Goal: Task Accomplishment & Management: Use online tool/utility

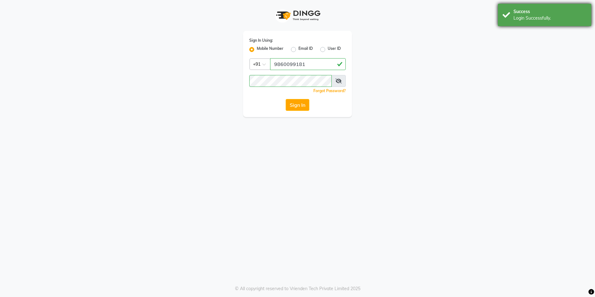
click at [550, 16] on div "Login Successfully." at bounding box center [550, 18] width 73 height 7
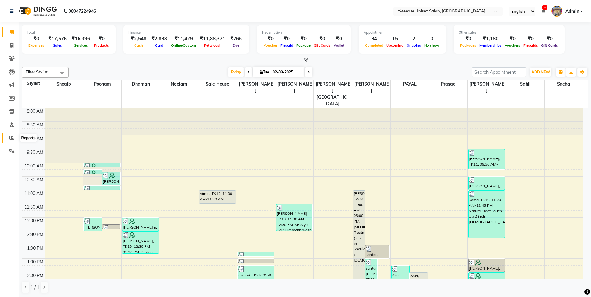
click at [9, 139] on span at bounding box center [11, 138] width 11 height 7
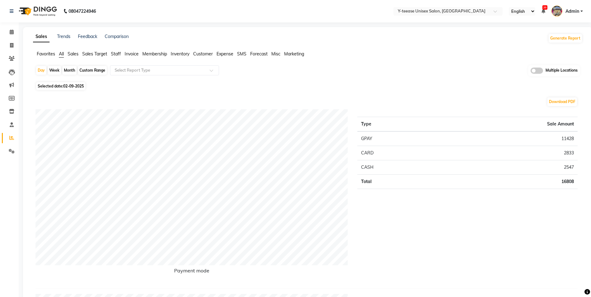
click at [117, 51] on span "Staff" at bounding box center [116, 54] width 10 height 6
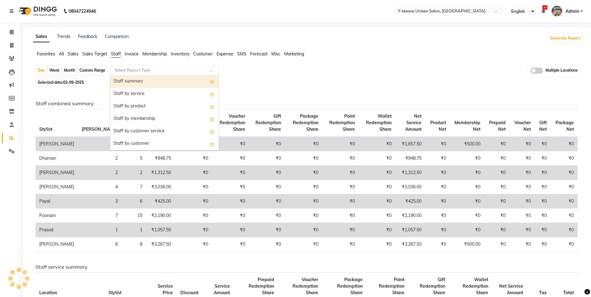
click at [134, 67] on input "text" at bounding box center [158, 70] width 90 height 6
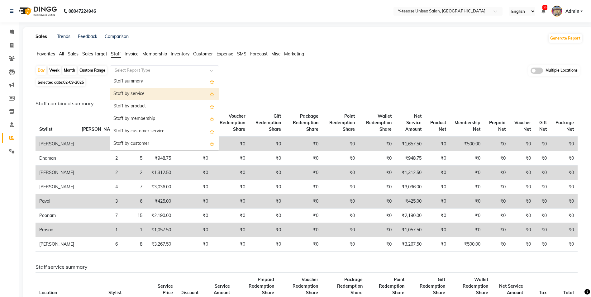
click at [140, 92] on div "Staff by service" at bounding box center [164, 94] width 108 height 12
select select "full_report"
select select "csv"
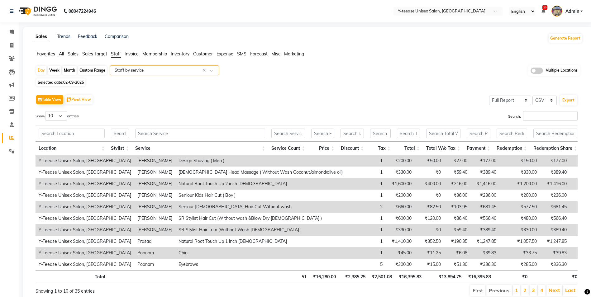
click at [69, 70] on div "Month" at bounding box center [69, 70] width 14 height 9
select select "9"
select select "2025"
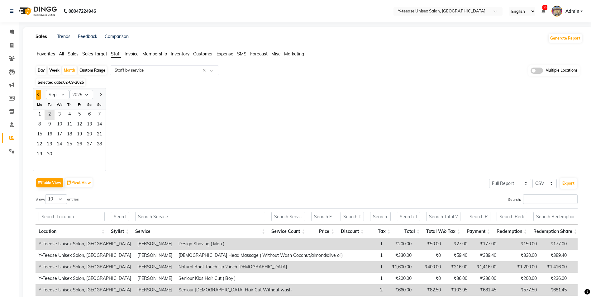
click at [39, 94] on span "Previous month" at bounding box center [38, 94] width 2 height 2
select select "8"
click at [74, 111] on div "1 2 3" at bounding box center [69, 115] width 72 height 10
click at [77, 113] on span "1" at bounding box center [79, 115] width 10 height 10
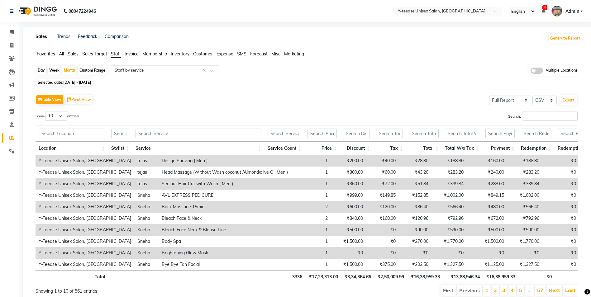
click at [140, 122] on div "Show 10 25 50 100 entries" at bounding box center [169, 117] width 266 height 12
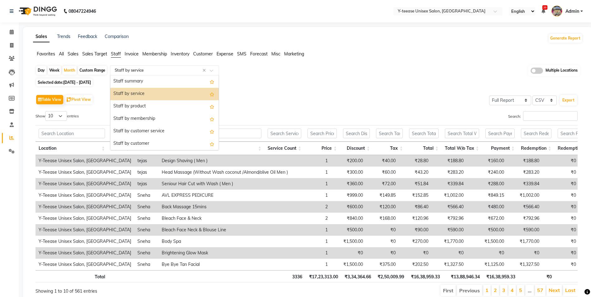
click at [171, 70] on input "text" at bounding box center [158, 70] width 90 height 6
click at [172, 82] on div "Staff summary" at bounding box center [164, 81] width 108 height 12
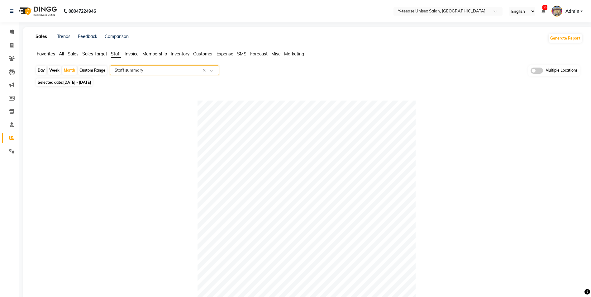
click at [180, 70] on input "text" at bounding box center [158, 70] width 90 height 6
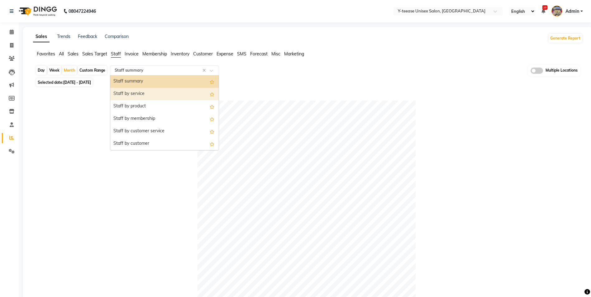
click at [172, 99] on div "Staff by service" at bounding box center [164, 94] width 108 height 12
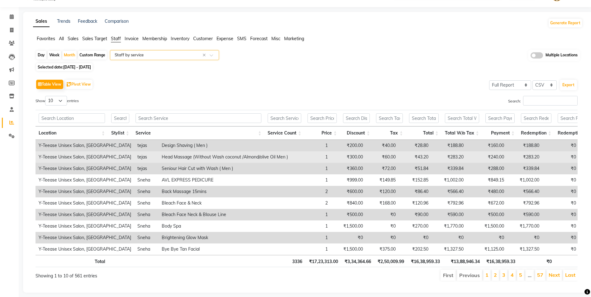
scroll to position [30, 0]
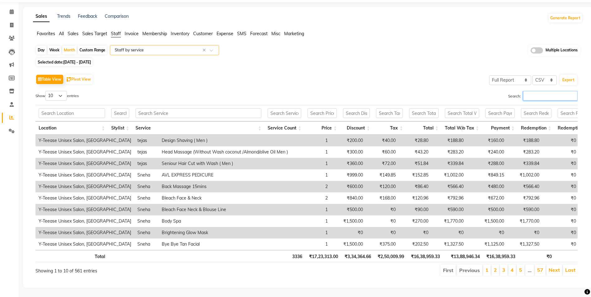
click at [530, 91] on input "Search:" at bounding box center [550, 96] width 54 height 10
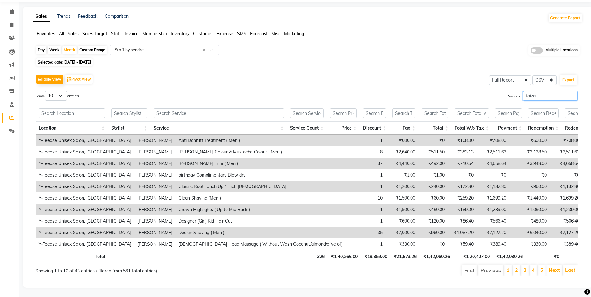
type input "faiza"
click at [216, 108] on input "text" at bounding box center [219, 113] width 130 height 10
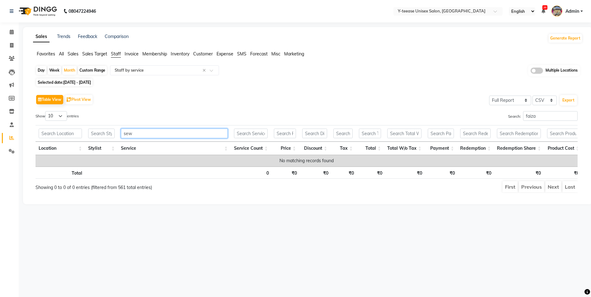
scroll to position [0, 0]
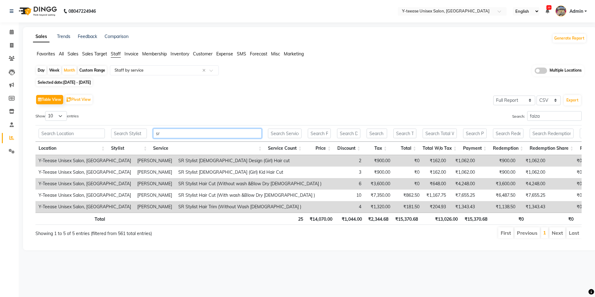
type input "s"
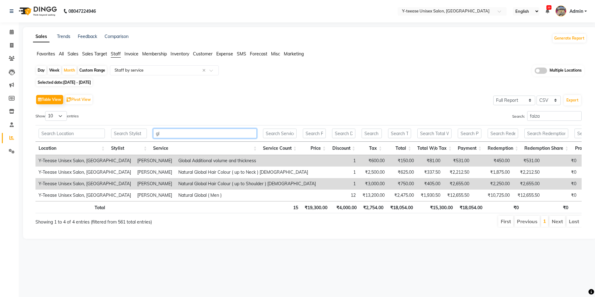
type input "g"
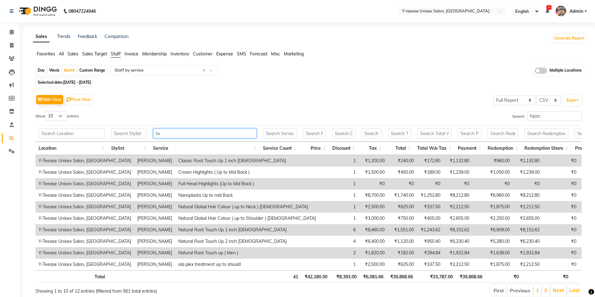
type input "t"
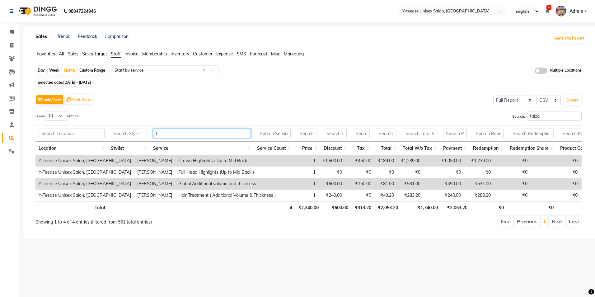
type input "h"
type input "t"
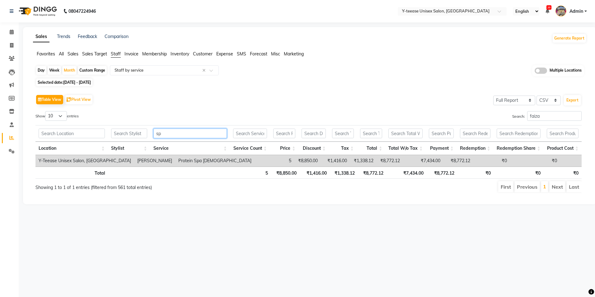
type input "s"
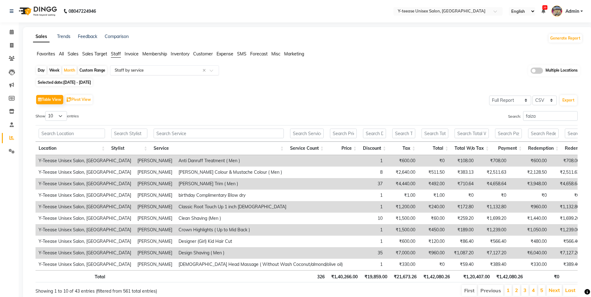
click at [168, 68] on input "text" at bounding box center [158, 70] width 90 height 6
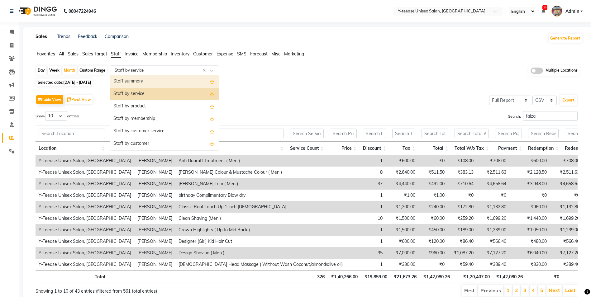
click at [168, 86] on div "Staff summary" at bounding box center [164, 81] width 108 height 12
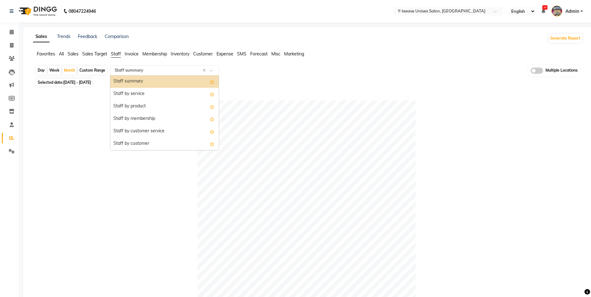
click at [172, 66] on div "Select Report Type × Staff summary ×" at bounding box center [164, 70] width 109 height 10
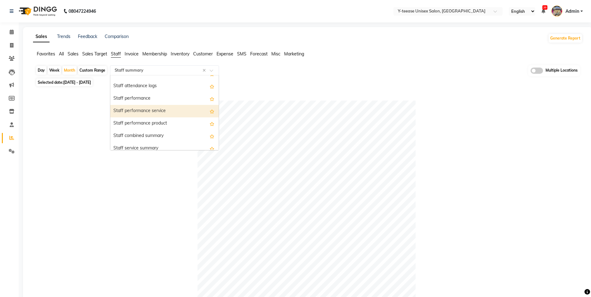
scroll to position [93, 0]
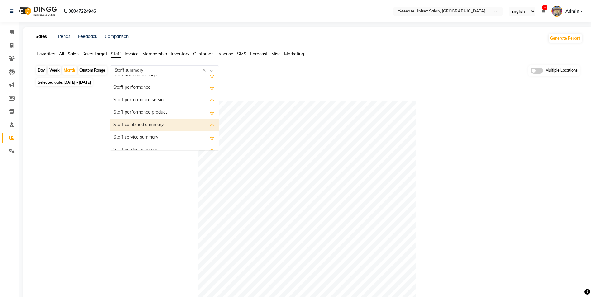
click at [157, 205] on div at bounding box center [307, 210] width 542 height 218
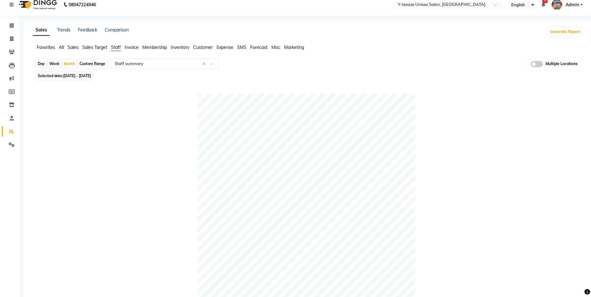
scroll to position [0, 0]
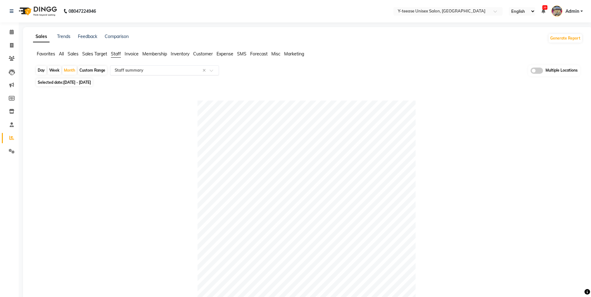
drag, startPoint x: 172, startPoint y: 69, endPoint x: 174, endPoint y: 74, distance: 5.6
click at [173, 70] on input "text" at bounding box center [158, 70] width 90 height 6
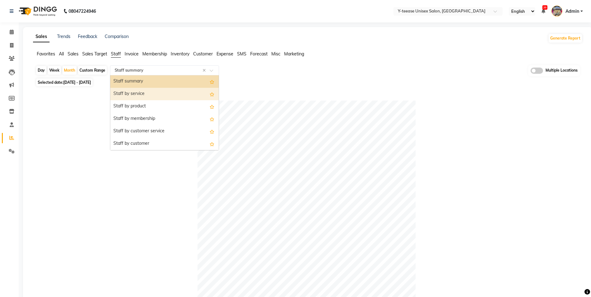
click at [174, 99] on div "Staff by service" at bounding box center [164, 94] width 108 height 12
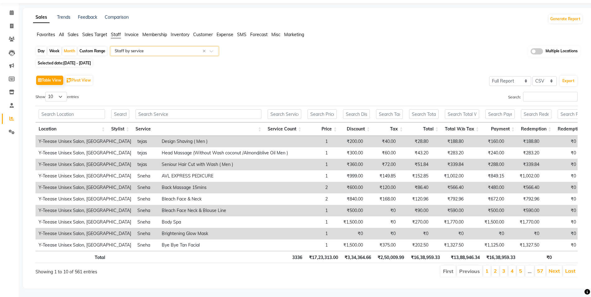
scroll to position [30, 0]
click at [526, 91] on input "Search:" at bounding box center [550, 96] width 54 height 10
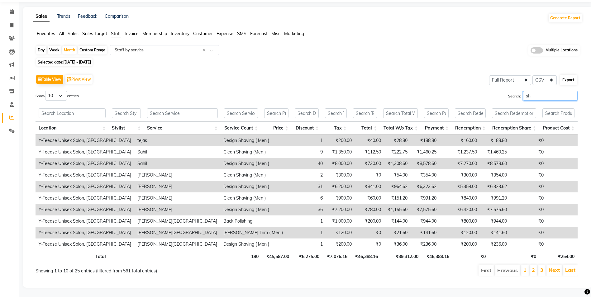
type input "s"
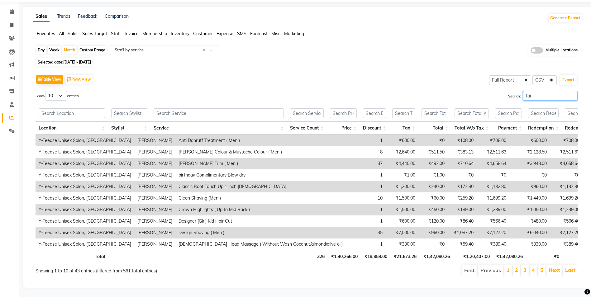
type input "fai"
click at [196, 108] on input "text" at bounding box center [219, 113] width 130 height 10
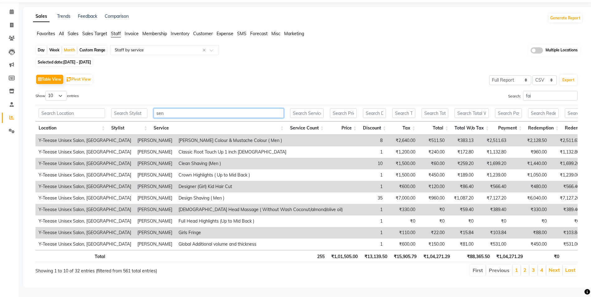
scroll to position [0, 0]
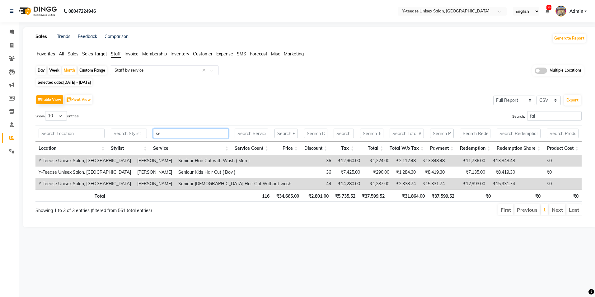
type input "s"
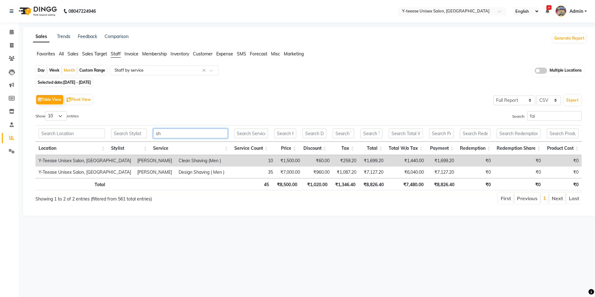
type input "s"
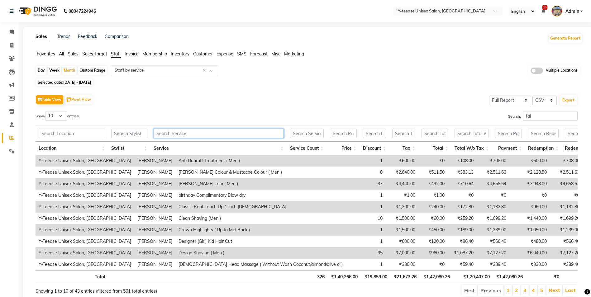
type input "v"
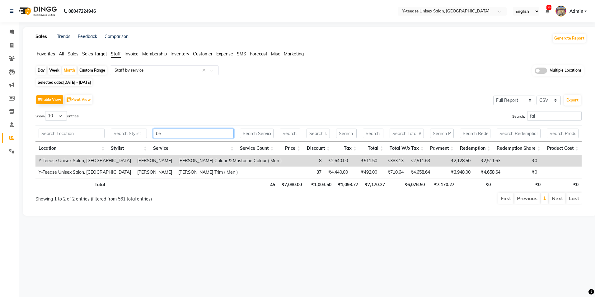
type input "b"
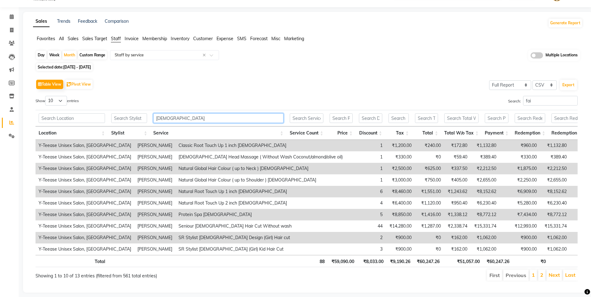
scroll to position [30, 0]
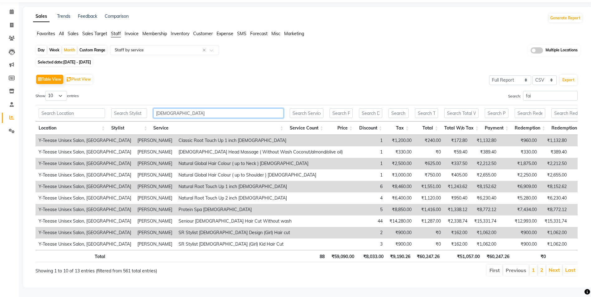
type input "[DEMOGRAPHIC_DATA]"
drag, startPoint x: 53, startPoint y: 85, endPoint x: 56, endPoint y: 91, distance: 6.7
click at [53, 91] on select "10 25 50 100" at bounding box center [56, 96] width 22 height 10
select select "100"
click at [46, 91] on select "10 25 50 100" at bounding box center [56, 96] width 22 height 10
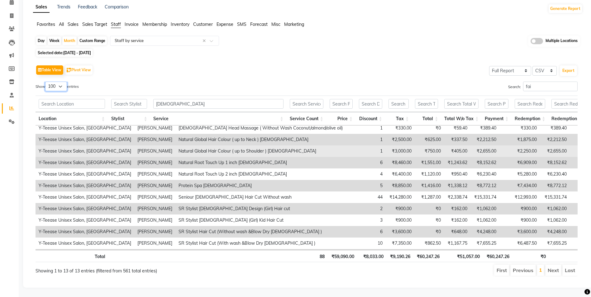
scroll to position [0, 0]
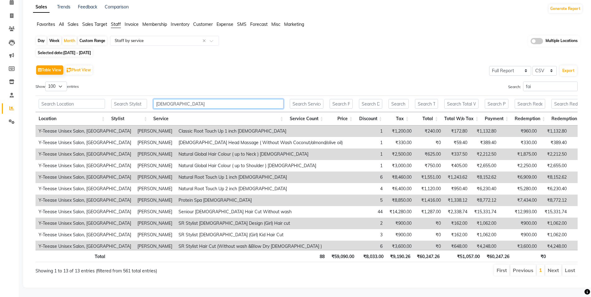
click at [180, 103] on input "[DEMOGRAPHIC_DATA]" at bounding box center [218, 104] width 130 height 10
type input "m"
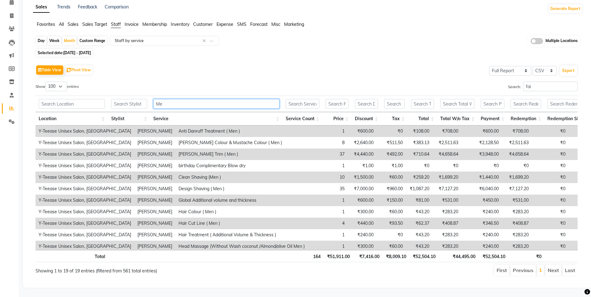
type input "M"
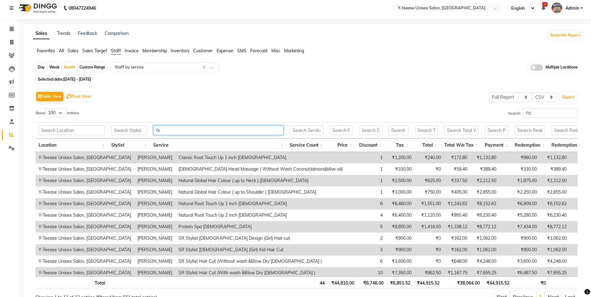
type input "f"
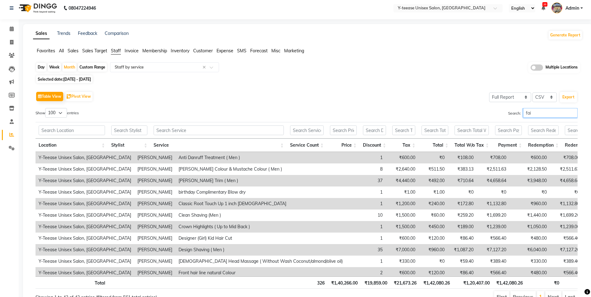
click at [533, 115] on input "fai" at bounding box center [550, 113] width 54 height 10
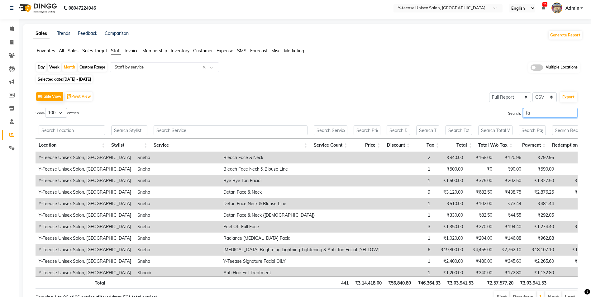
type input "f"
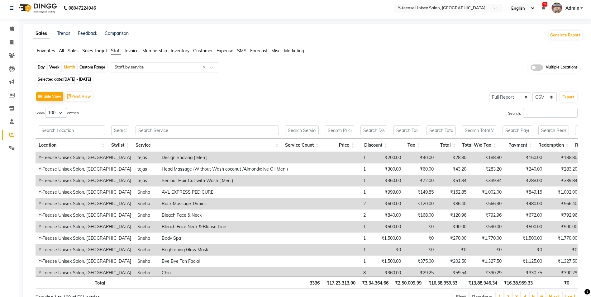
click at [131, 67] on input "text" at bounding box center [158, 67] width 90 height 6
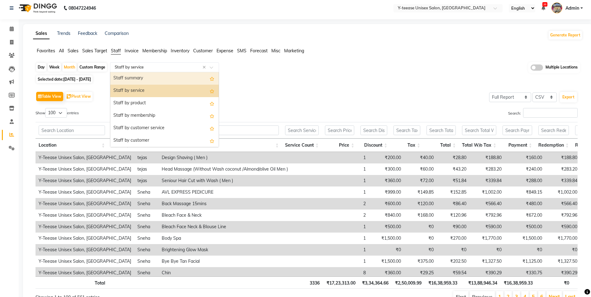
click at [147, 77] on div "Staff summary" at bounding box center [164, 78] width 108 height 12
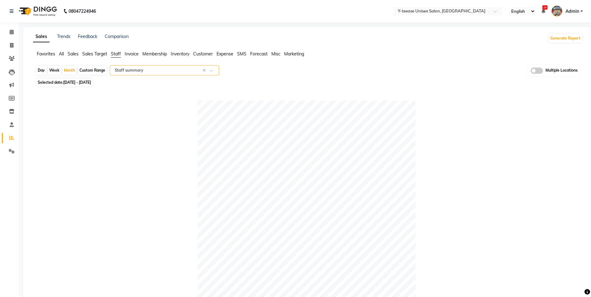
click at [55, 71] on div "Week" at bounding box center [54, 70] width 13 height 9
select select "8"
select select "2025"
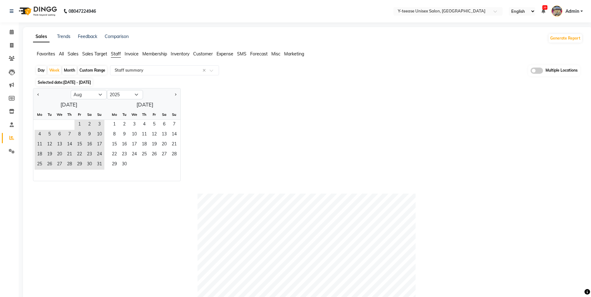
click at [236, 125] on div "Jan Feb Mar Apr May Jun [DATE] Aug Sep Oct Nov [DATE] 2016 2017 2018 2019 2020 …" at bounding box center [307, 134] width 549 height 93
click at [297, 102] on div "Jan Feb Mar Apr May Jun [DATE] Aug Sep Oct Nov [DATE] 2016 2017 2018 2019 2020 …" at bounding box center [307, 134] width 549 height 93
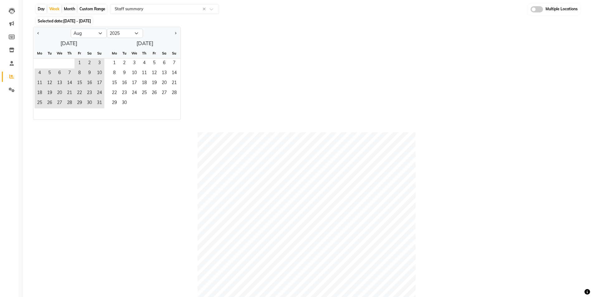
scroll to position [62, 0]
click at [108, 149] on div at bounding box center [307, 240] width 542 height 218
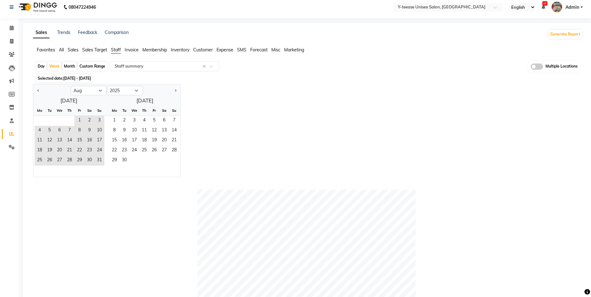
scroll to position [0, 0]
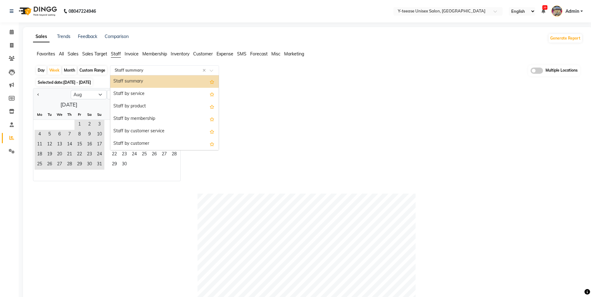
click at [160, 69] on input "text" at bounding box center [158, 70] width 90 height 6
click at [164, 80] on div "Staff summary" at bounding box center [164, 81] width 108 height 12
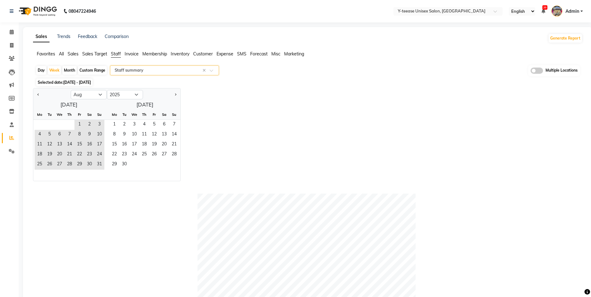
drag, startPoint x: 67, startPoint y: 70, endPoint x: 76, endPoint y: 83, distance: 15.5
click at [67, 70] on div "Month" at bounding box center [69, 70] width 14 height 9
select select "8"
select select "2025"
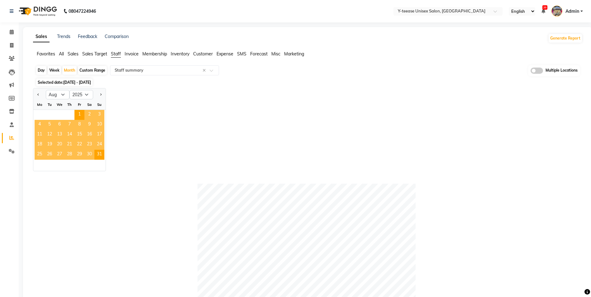
click at [143, 148] on div "Jan Feb Mar Apr May Jun [DATE] Aug Sep Oct Nov [DATE] 2016 2017 2018 2019 2020 …" at bounding box center [307, 129] width 549 height 83
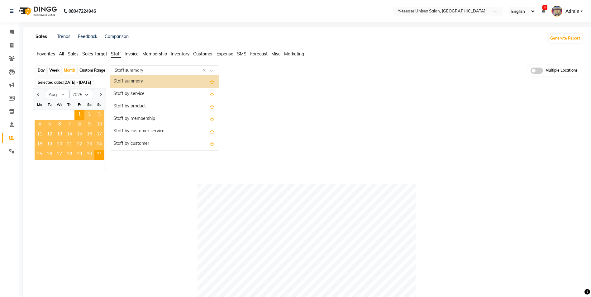
click at [140, 69] on input "text" at bounding box center [158, 70] width 90 height 6
click at [142, 88] on div "Staff by service" at bounding box center [164, 94] width 108 height 12
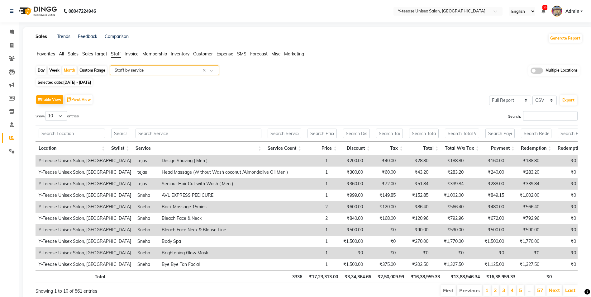
click at [538, 111] on div "Table View Pivot View Select Full Report Filtered Report Select CSV PDF Export …" at bounding box center [307, 195] width 542 height 204
click at [196, 133] on input "text" at bounding box center [198, 134] width 126 height 10
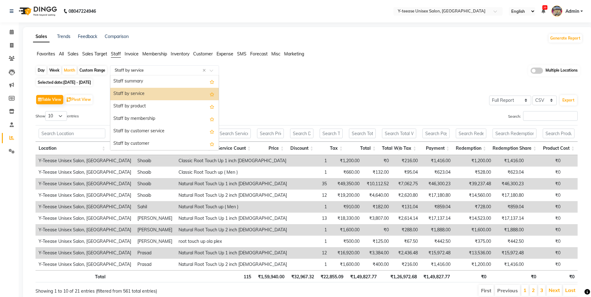
click at [157, 73] on input "text" at bounding box center [158, 70] width 90 height 6
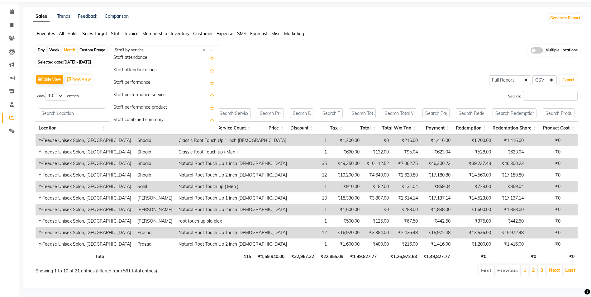
scroll to position [12, 0]
click at [257, 74] on div "Table View Pivot View Select Full Report Filtered Report Select CSV PDF Export" at bounding box center [307, 79] width 542 height 13
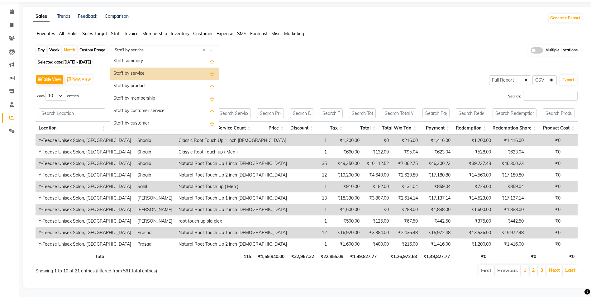
click at [175, 47] on input "text" at bounding box center [158, 50] width 90 height 6
click at [172, 68] on div "Staff by service" at bounding box center [164, 74] width 108 height 12
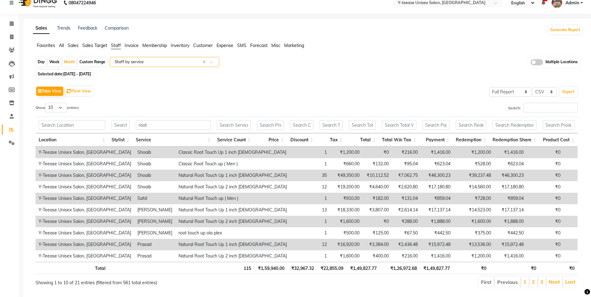
scroll to position [0, 0]
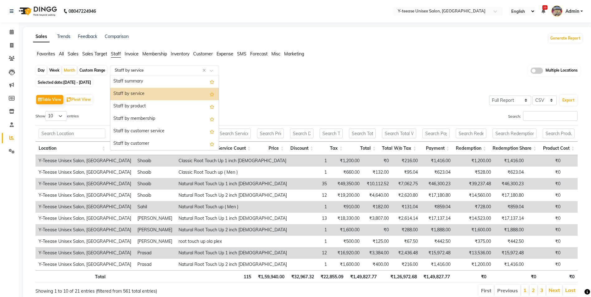
click at [153, 70] on input "text" at bounding box center [158, 70] width 90 height 6
click at [273, 86] on div "Day Week Month Custom Range Select Report Type × Staff by service × Staff summa…" at bounding box center [307, 183] width 549 height 237
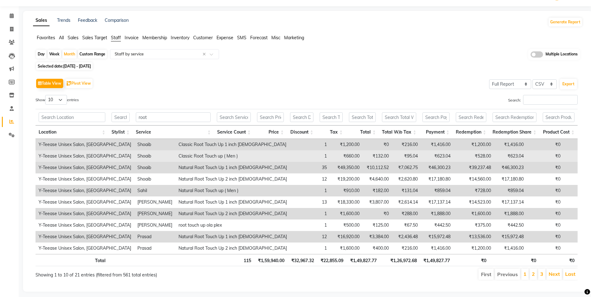
scroll to position [25, 0]
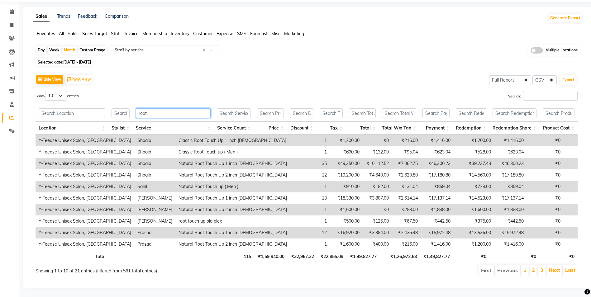
click at [168, 108] on input "root" at bounding box center [173, 113] width 75 height 10
type input "r"
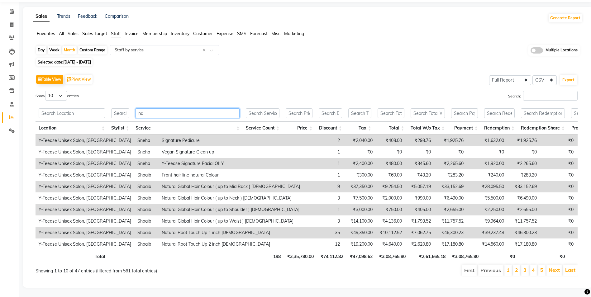
type input "n"
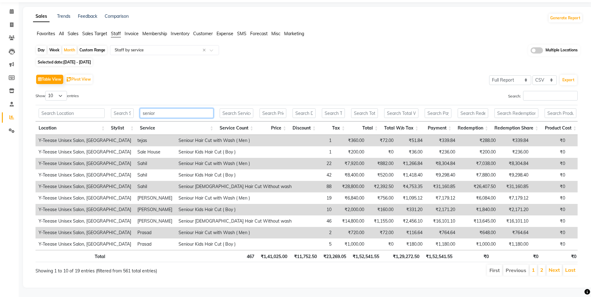
scroll to position [0, 0]
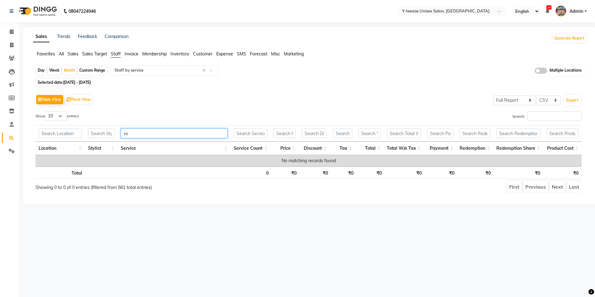
type input "s"
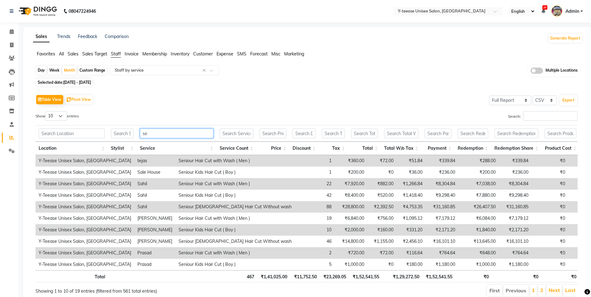
type input "s"
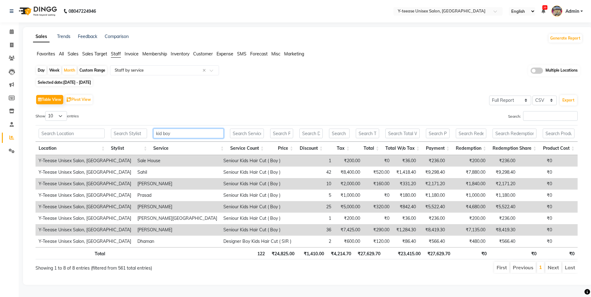
scroll to position [2, 0]
type input "kid boy"
click at [60, 115] on select "10 25 50 100" at bounding box center [56, 116] width 22 height 10
click at [64, 155] on td "Y-Teease Unisex Salon, [GEOGRAPHIC_DATA]" at bounding box center [85, 161] width 99 height 12
click at [54, 114] on select "10 25 50 100" at bounding box center [56, 116] width 22 height 10
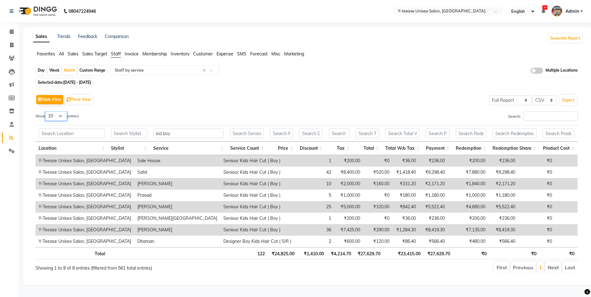
select select "100"
click at [46, 111] on select "10 25 50 100" at bounding box center [56, 116] width 22 height 10
click at [199, 135] on input "kid boy" at bounding box center [188, 134] width 70 height 10
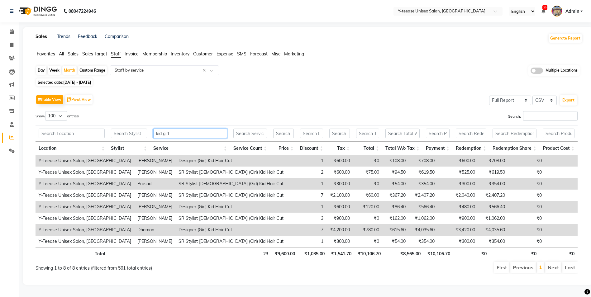
scroll to position [2, 0]
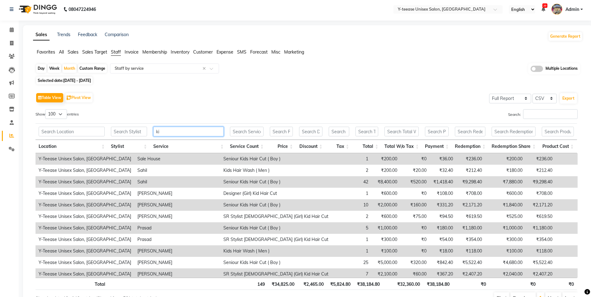
type input "k"
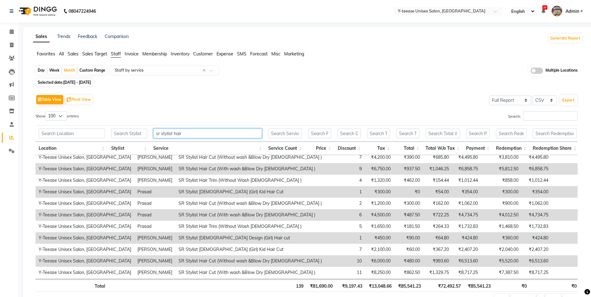
scroll to position [93, 0]
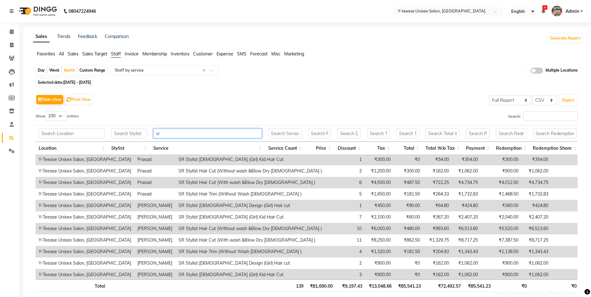
type input "s"
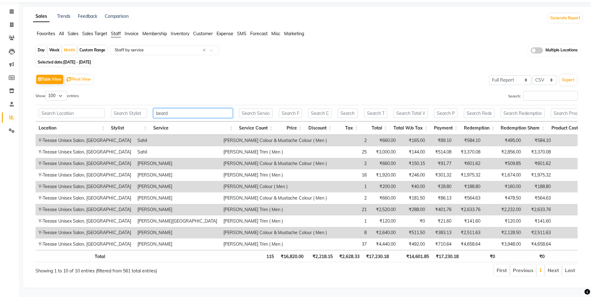
scroll to position [30, 0]
type input "b"
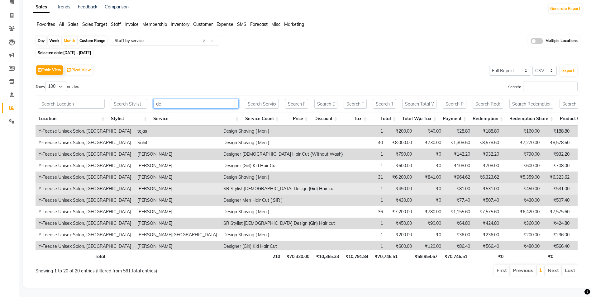
type input "d"
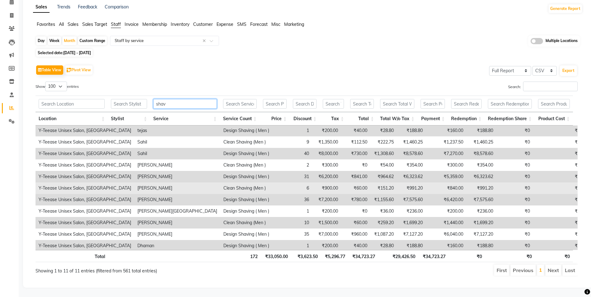
scroll to position [0, 0]
type input "s"
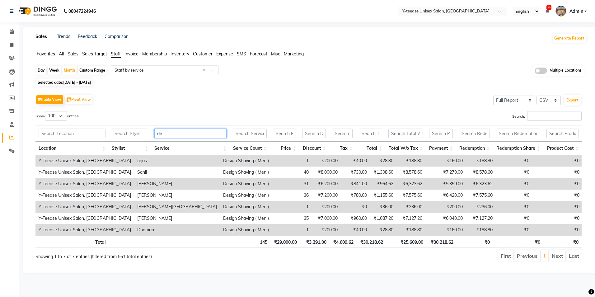
type input "d"
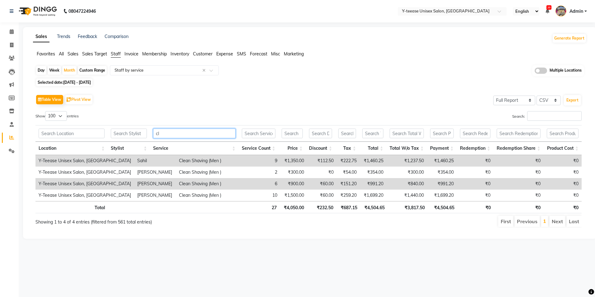
type input "c"
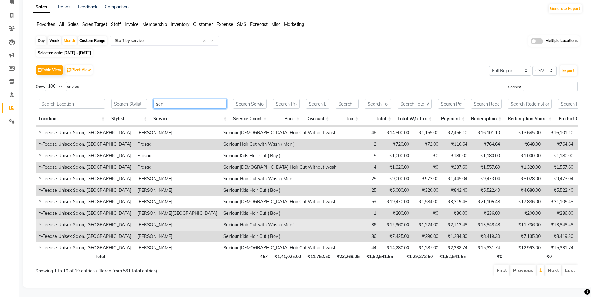
scroll to position [68, 0]
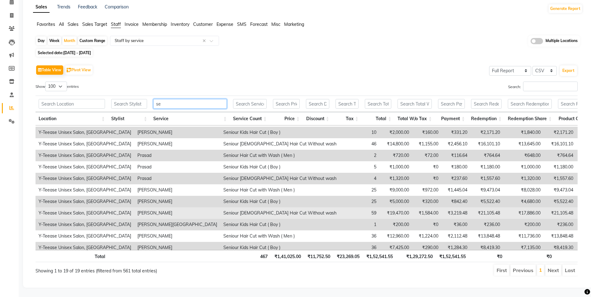
type input "s"
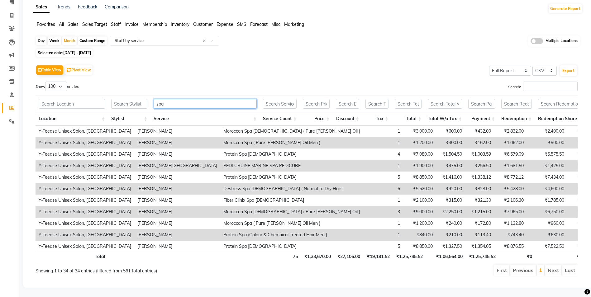
scroll to position [272, 0]
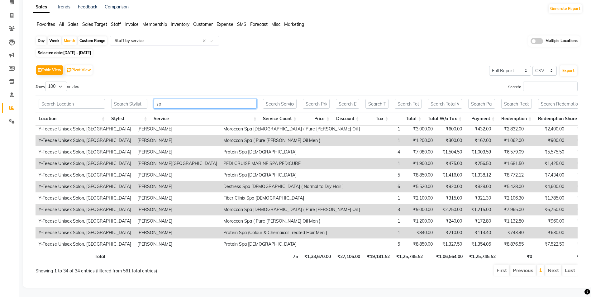
type input "s"
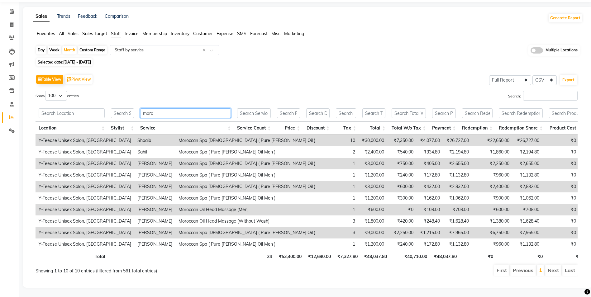
scroll to position [30, 0]
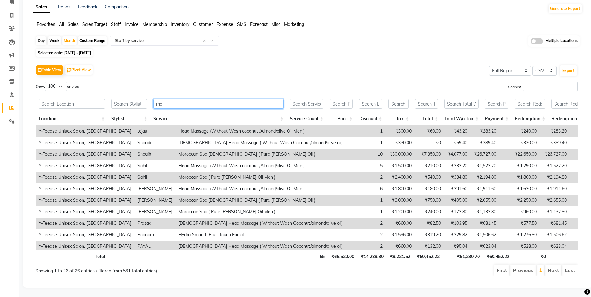
type input "m"
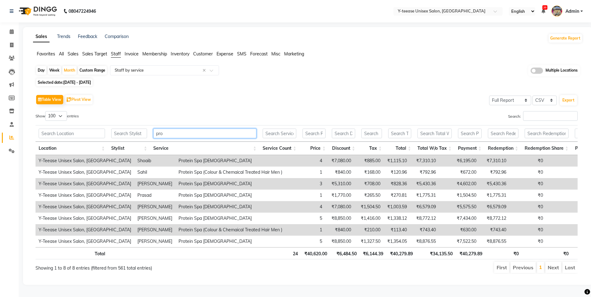
scroll to position [7, 0]
type input "p"
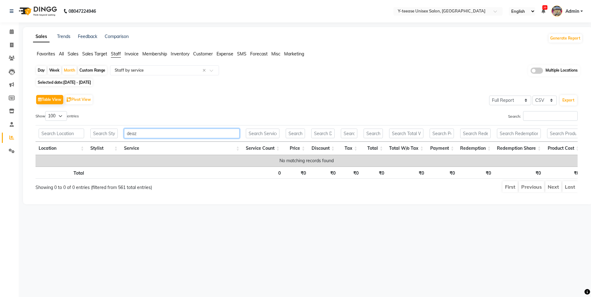
scroll to position [0, 0]
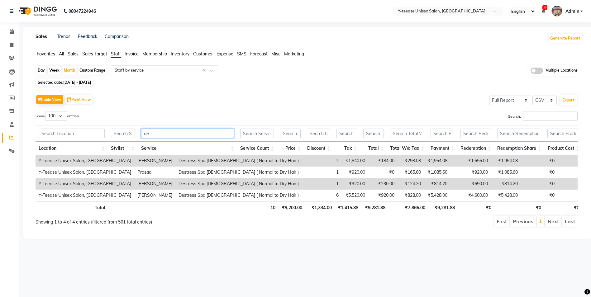
type input "d"
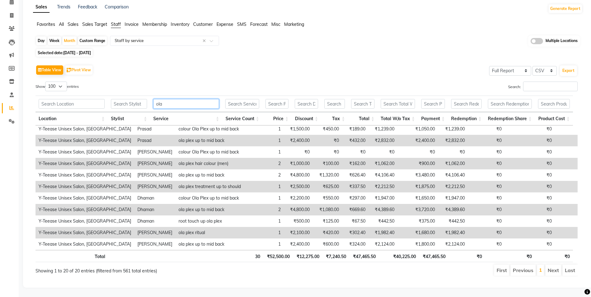
scroll to position [34, 0]
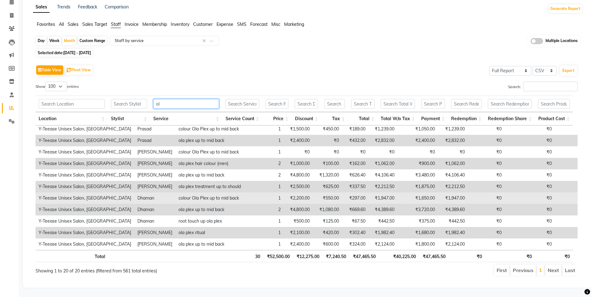
type input "o"
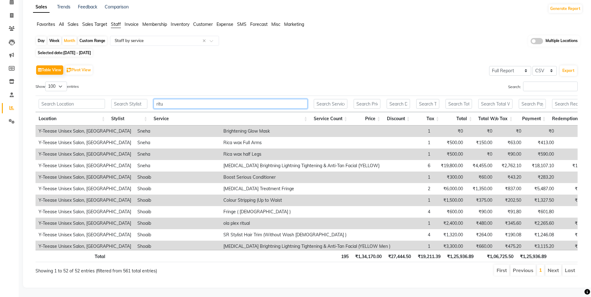
scroll to position [0, 0]
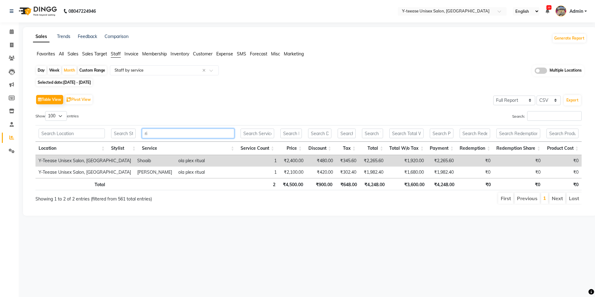
type input "r"
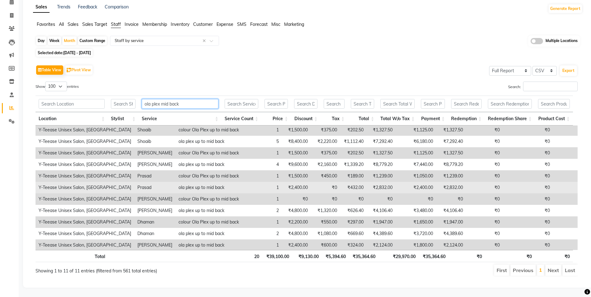
scroll to position [2, 0]
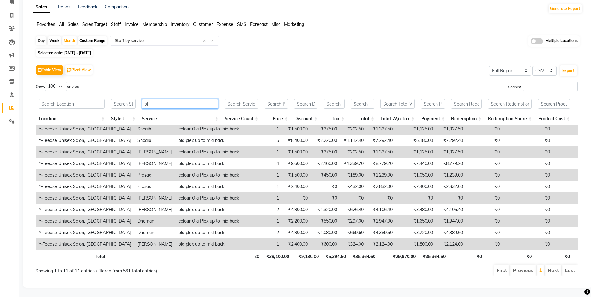
type input "o"
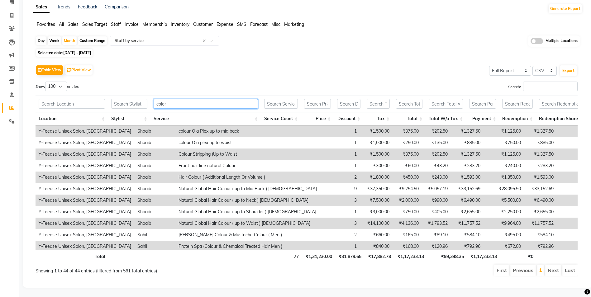
scroll to position [0, 0]
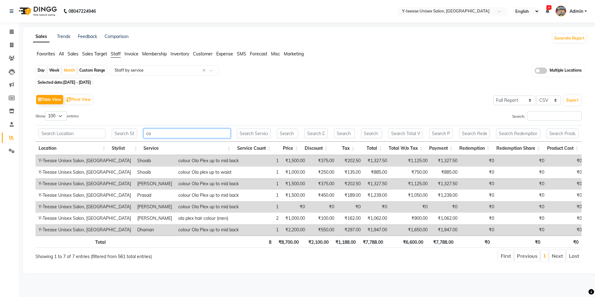
type input "c"
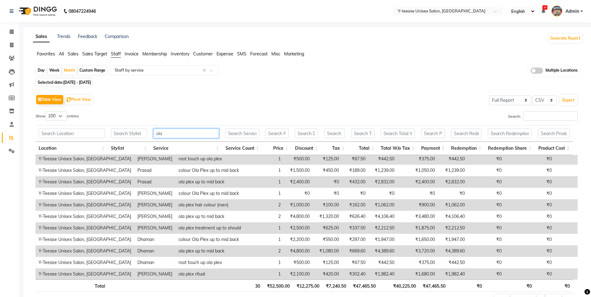
scroll to position [106, 0]
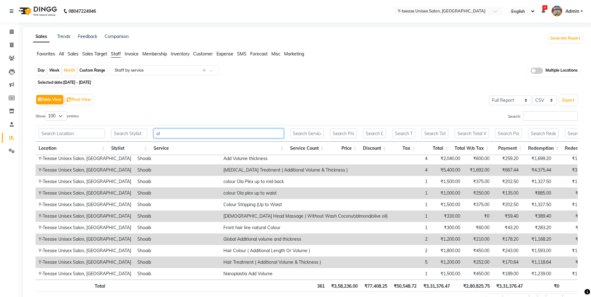
type input "o"
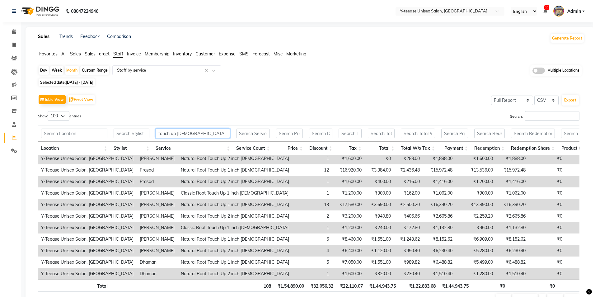
scroll to position [53, 0]
click at [156, 130] on input "touch up [DEMOGRAPHIC_DATA]" at bounding box center [190, 134] width 74 height 10
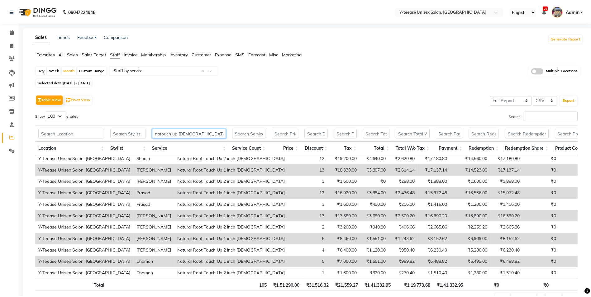
scroll to position [0, 0]
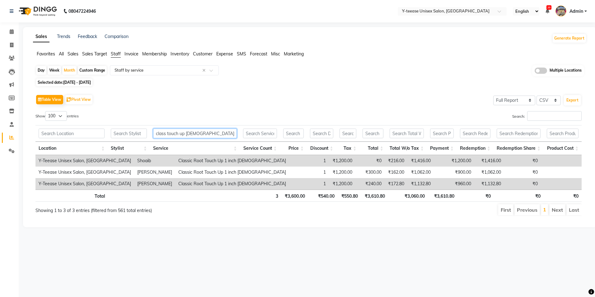
click at [212, 136] on input "class touch up [DEMOGRAPHIC_DATA]" at bounding box center [195, 134] width 84 height 10
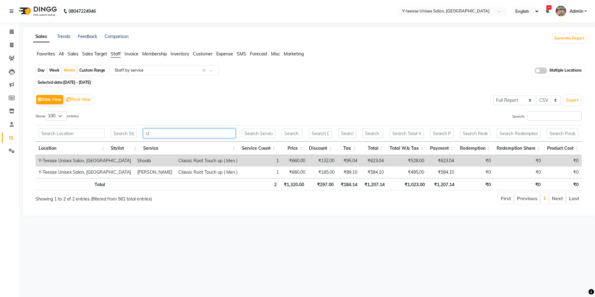
type input "c"
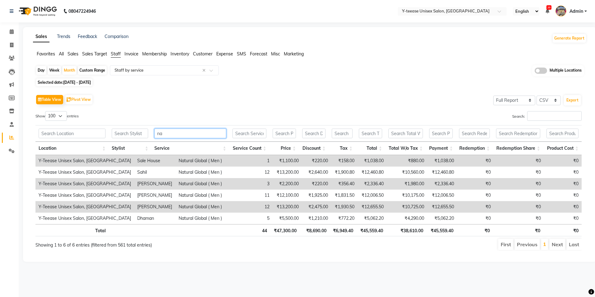
type input "n"
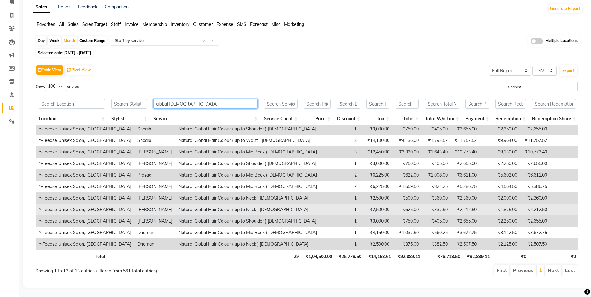
scroll to position [34, 0]
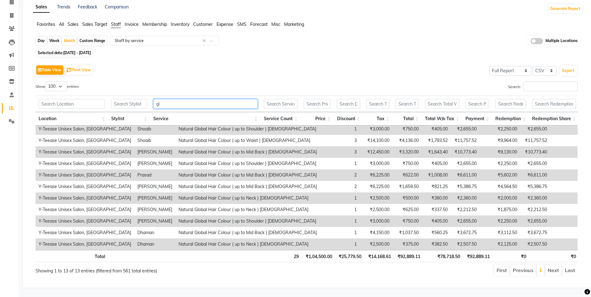
type input "g"
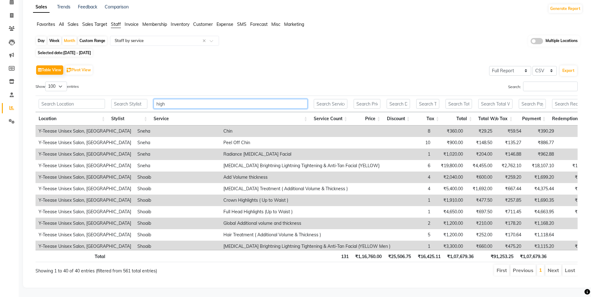
scroll to position [0, 0]
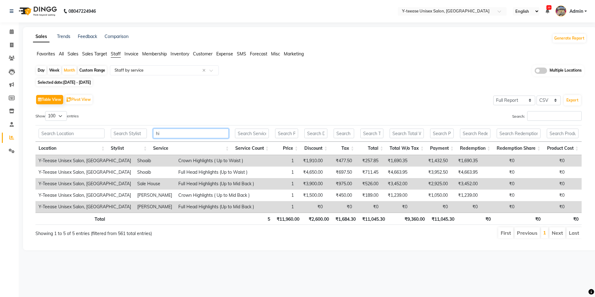
type input "h"
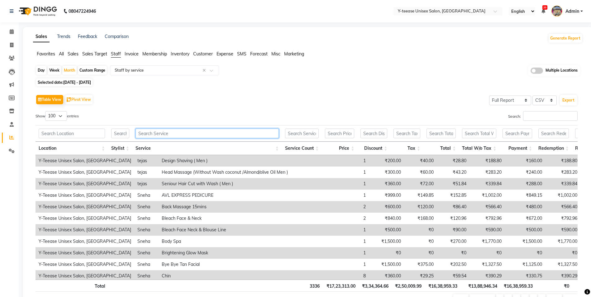
type input "n"
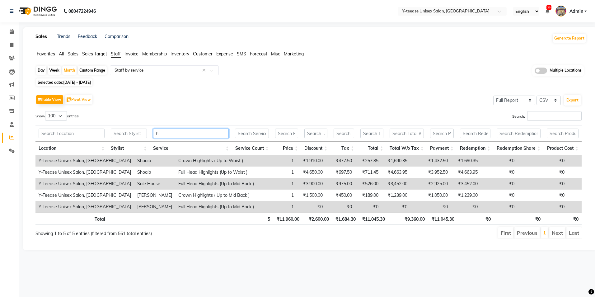
type input "h"
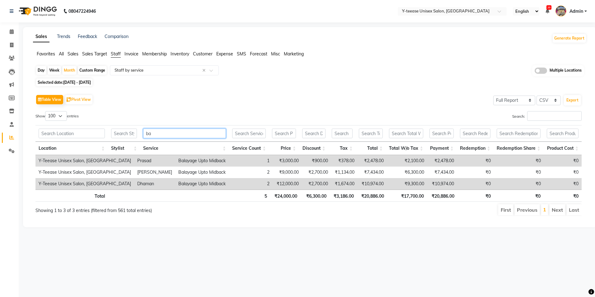
type input "b"
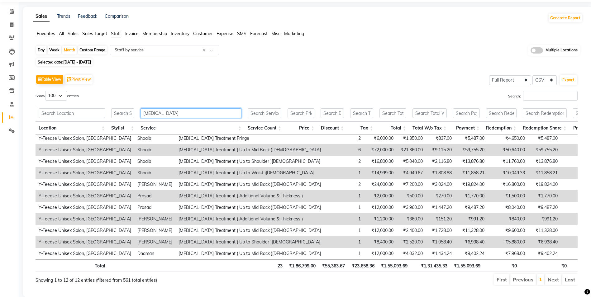
scroll to position [31, 0]
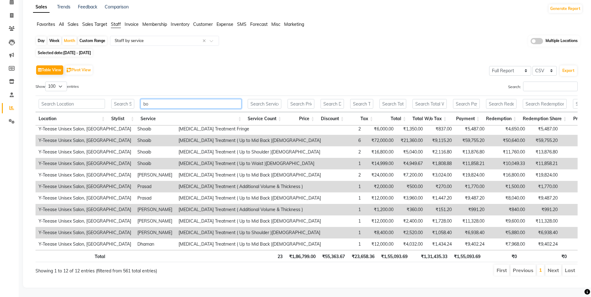
type input "b"
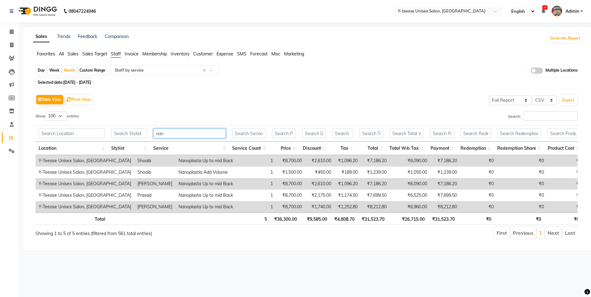
scroll to position [0, 0]
type input "n"
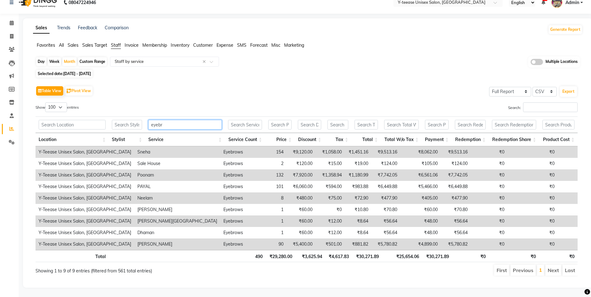
scroll to position [13, 0]
type input "e"
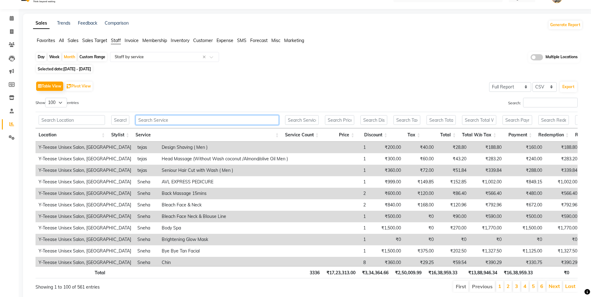
click at [145, 116] on input "text" at bounding box center [206, 120] width 143 height 10
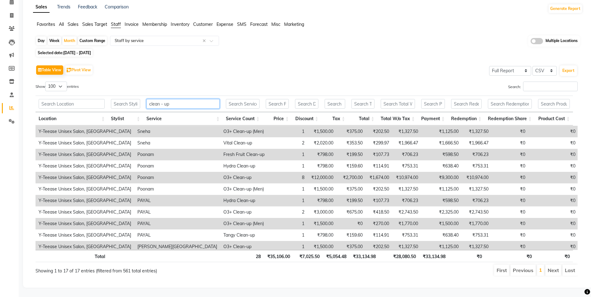
scroll to position [71, 0]
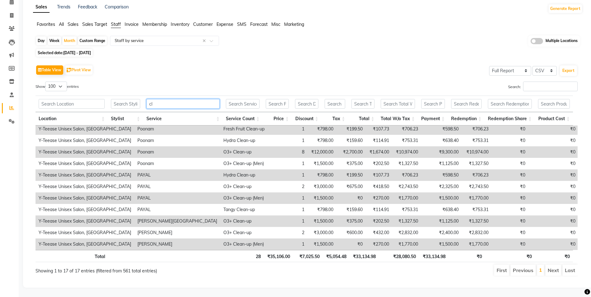
type input "c"
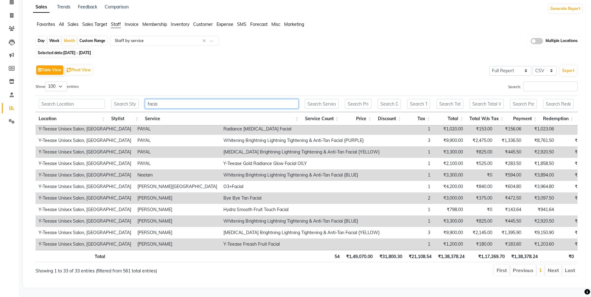
scroll to position [260, 0]
type input "f"
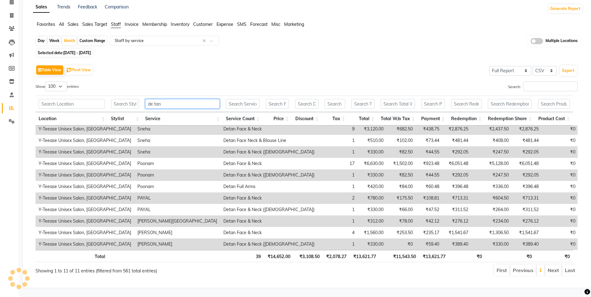
scroll to position [0, 0]
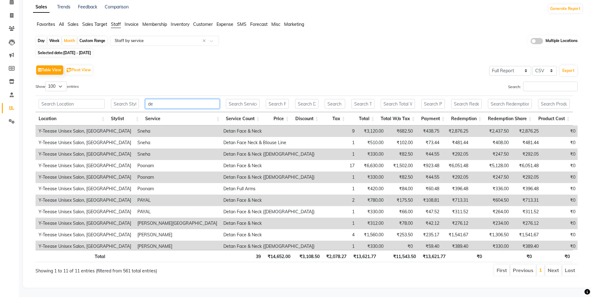
type input "d"
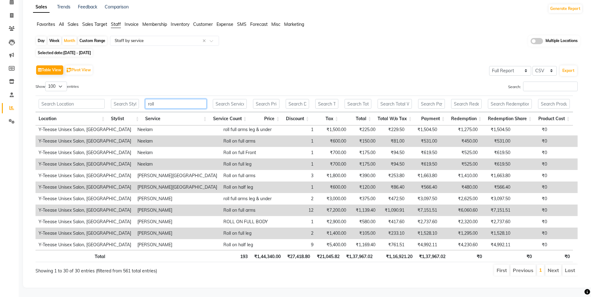
scroll to position [221, 0]
type input "r"
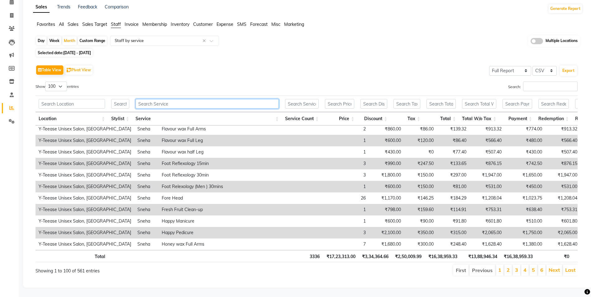
scroll to position [0, 0]
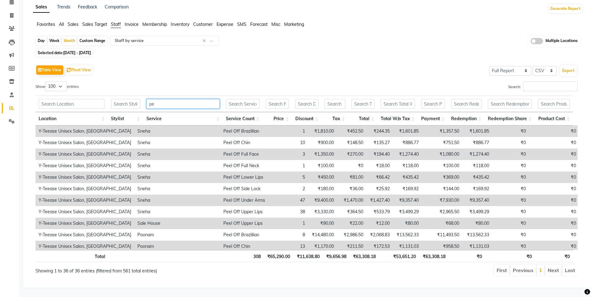
type input "p"
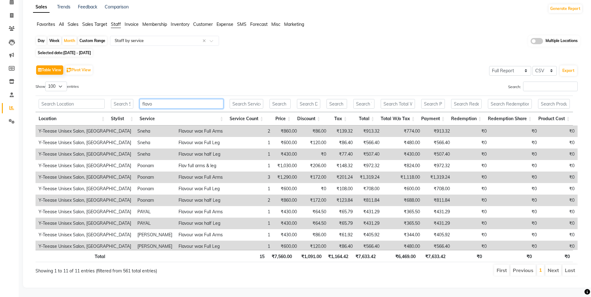
scroll to position [25, 0]
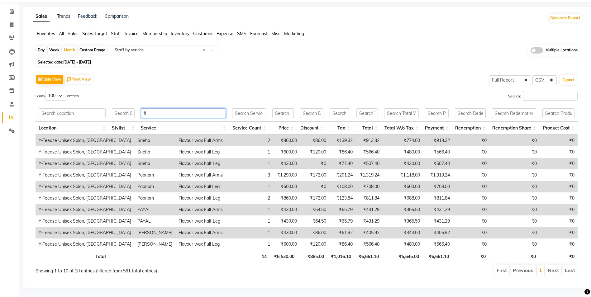
type input "f"
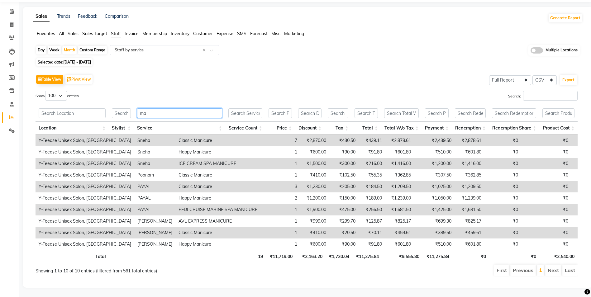
type input "m"
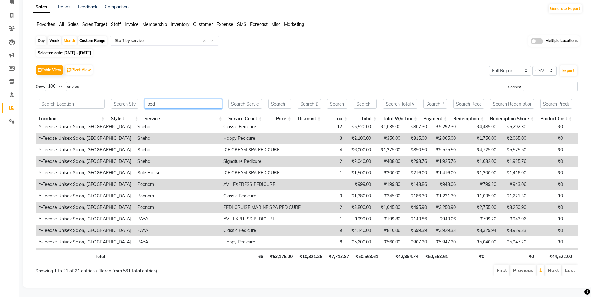
scroll to position [0, 0]
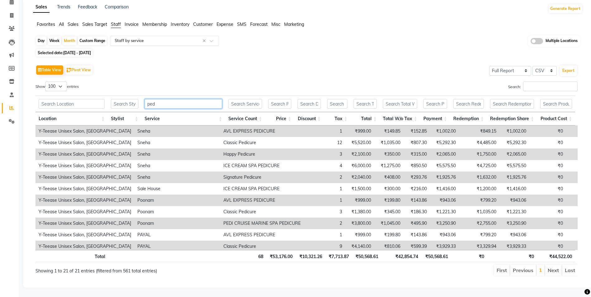
type input "ped"
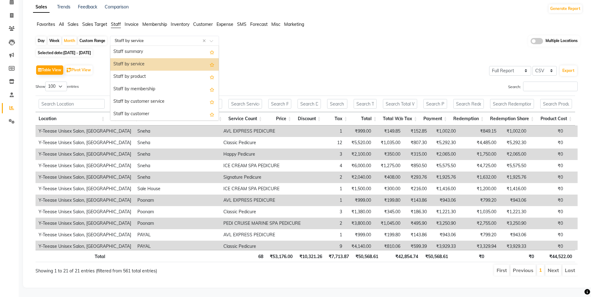
click at [144, 36] on div "Select Report Type × Staff by service ×" at bounding box center [164, 41] width 109 height 10
click at [150, 71] on div "Staff by product" at bounding box center [164, 77] width 108 height 12
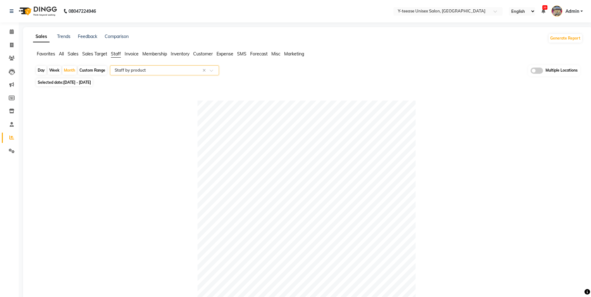
click at [156, 69] on input "text" at bounding box center [158, 70] width 90 height 6
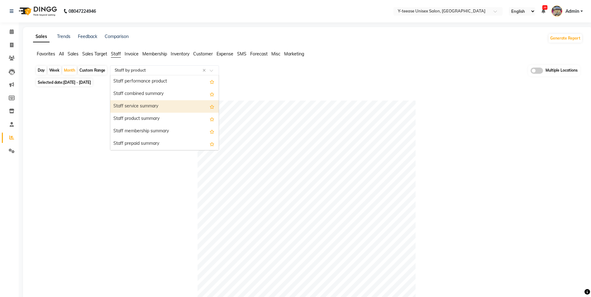
scroll to position [156, 0]
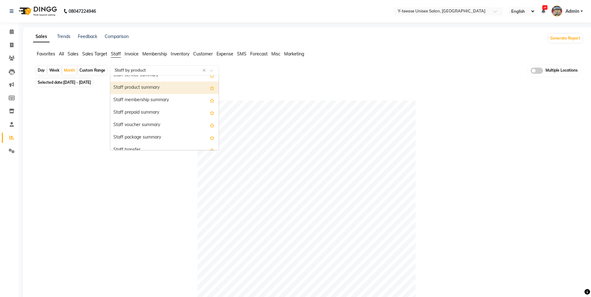
click at [153, 90] on div "Staff product summary" at bounding box center [164, 88] width 108 height 12
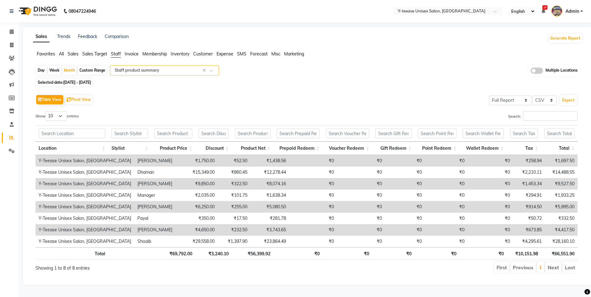
scroll to position [2, 0]
click at [131, 69] on input "text" at bounding box center [158, 70] width 90 height 6
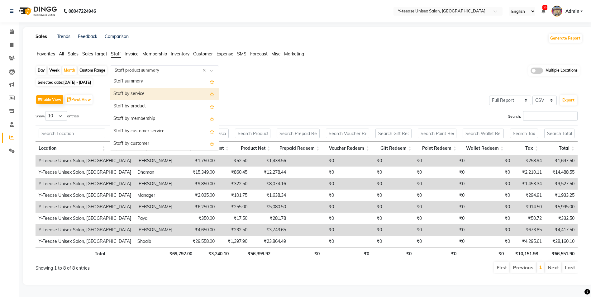
scroll to position [0, 0]
click at [138, 93] on div "Staff by service" at bounding box center [164, 94] width 108 height 12
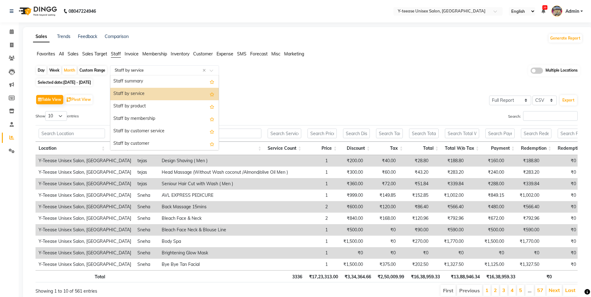
click at [146, 70] on input "text" at bounding box center [158, 70] width 90 height 6
click at [150, 130] on div "Staff by customer service" at bounding box center [164, 131] width 108 height 12
